Goal: Information Seeking & Learning: Learn about a topic

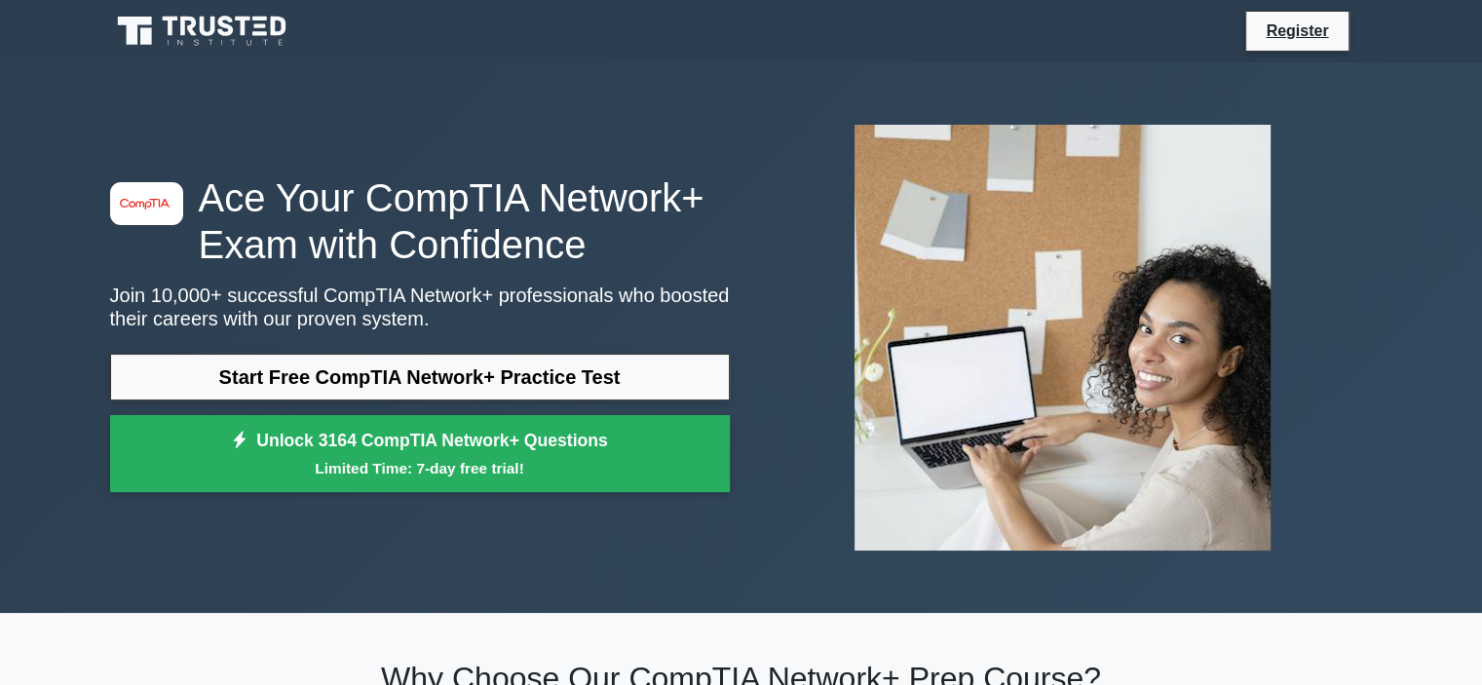
click at [362, 374] on link "Start Free CompTIA Network+ Practice Test" at bounding box center [420, 377] width 620 height 47
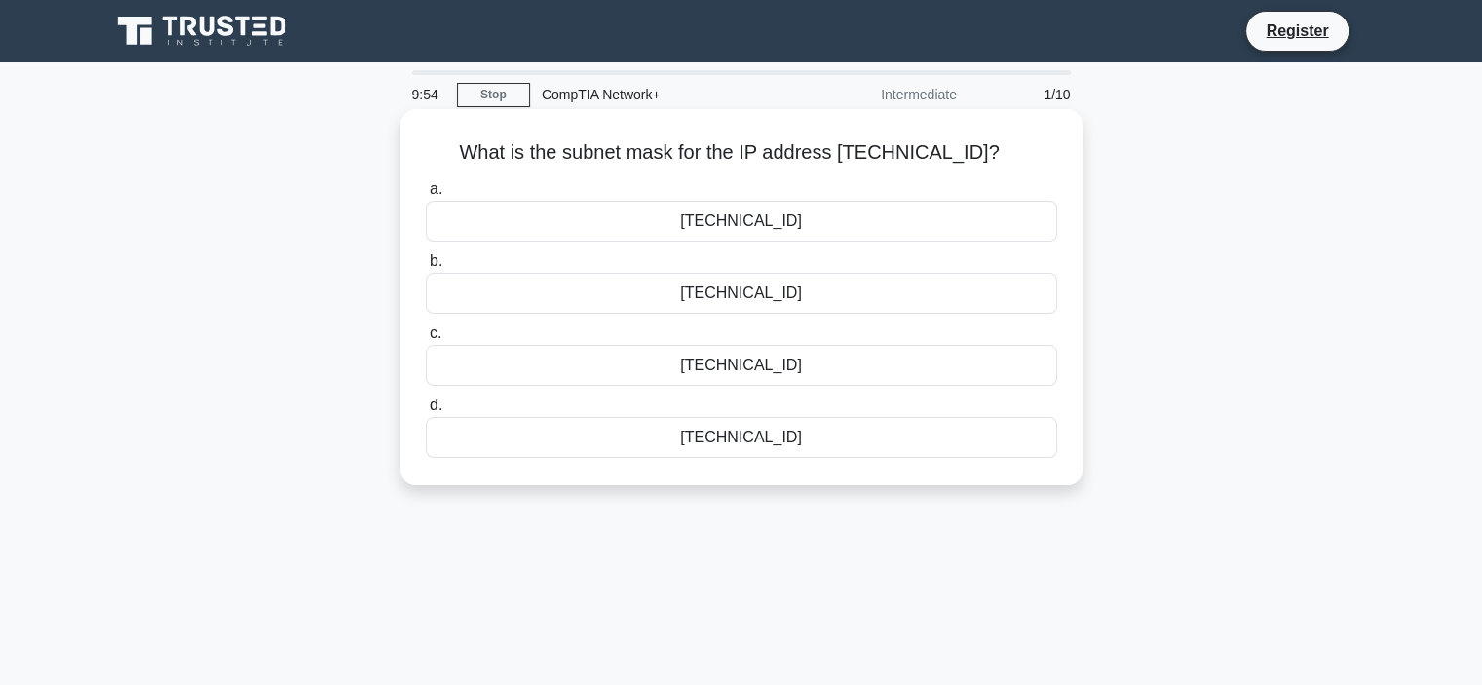
click at [783, 216] on div "[TECHNICAL_ID]" at bounding box center [741, 221] width 631 height 41
click at [426, 196] on input "a. [TECHNICAL_ID]" at bounding box center [426, 189] width 0 height 13
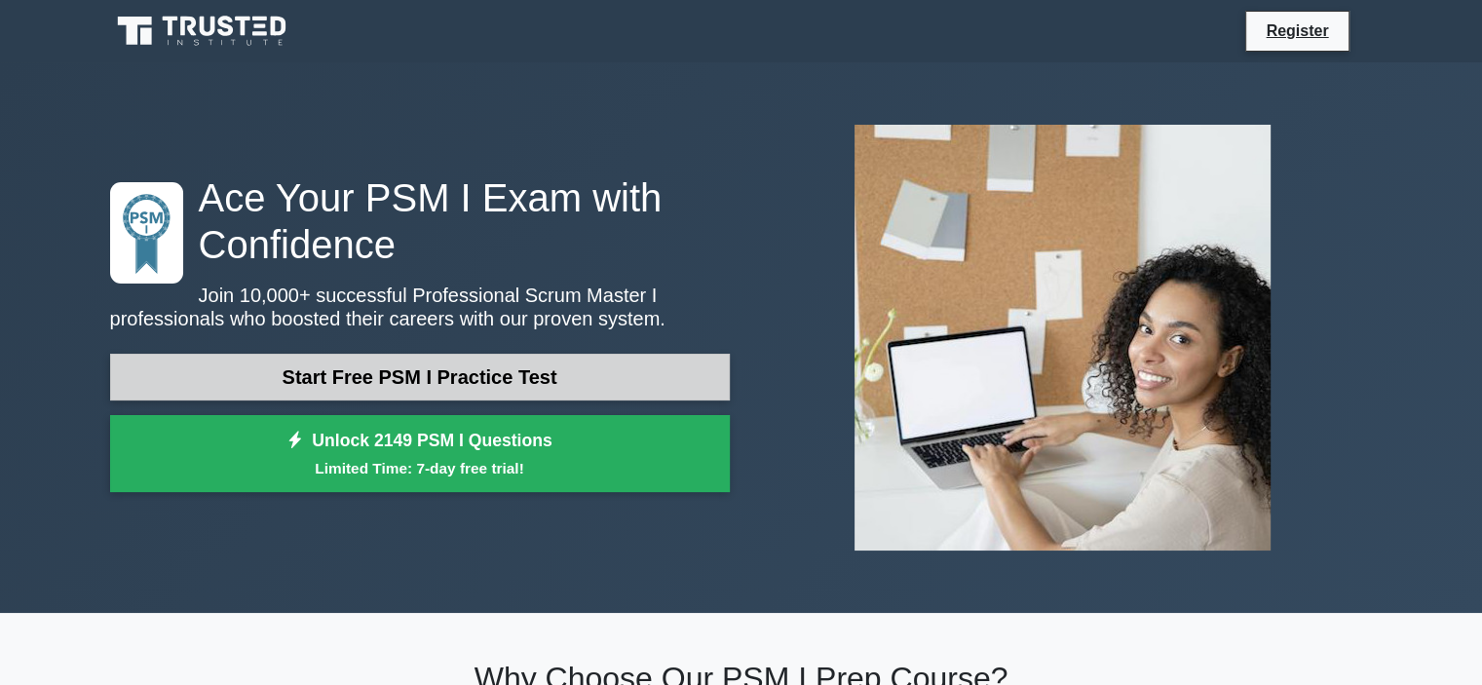
click at [366, 373] on link "Start Free PSM I Practice Test" at bounding box center [420, 377] width 620 height 47
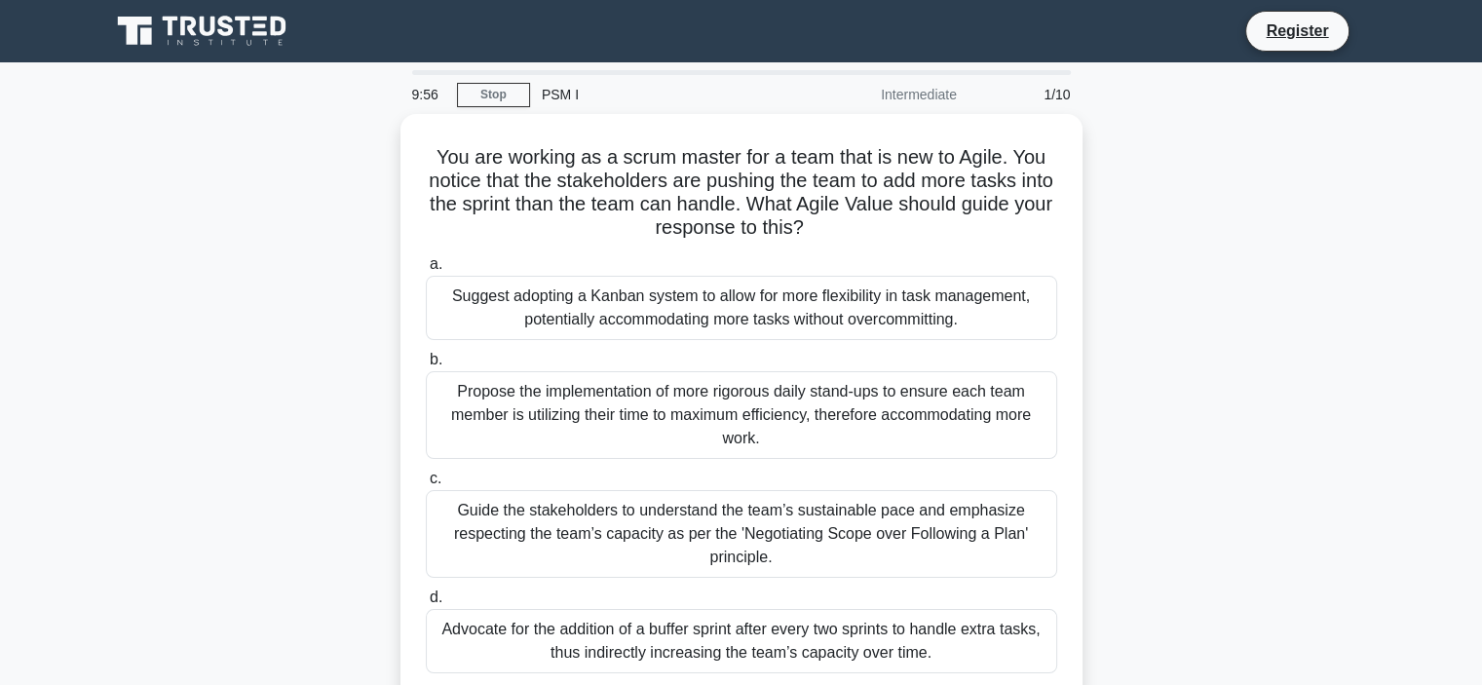
click at [265, 362] on div "You are working as a scrum master for a team that is new to Agile. You notice t…" at bounding box center [741, 419] width 1286 height 610
